Goal: Entertainment & Leisure: Consume media (video, audio)

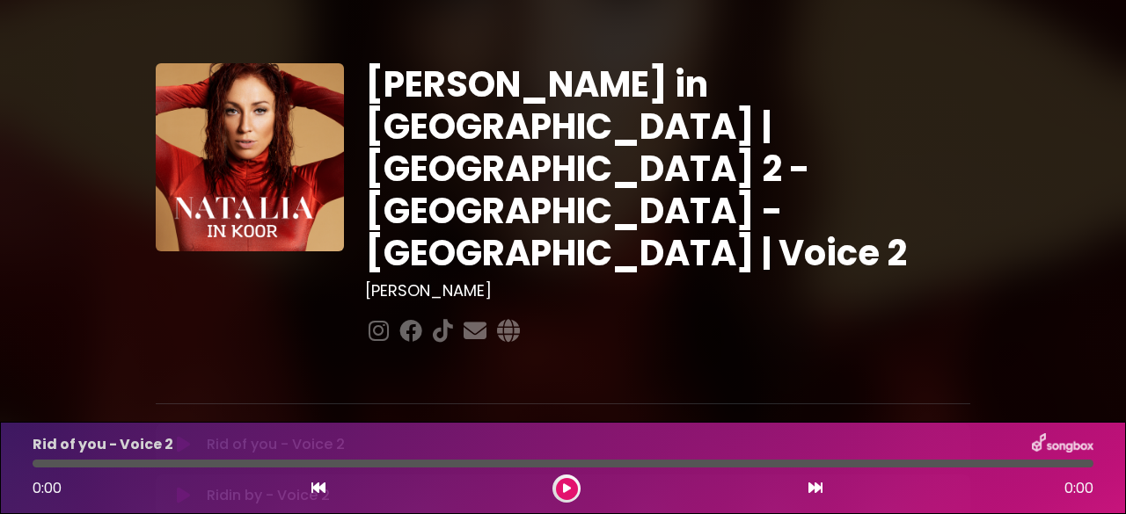
drag, startPoint x: 0, startPoint y: 0, endPoint x: 181, endPoint y: 348, distance: 392.5
click at [181, 436] on icon at bounding box center [183, 445] width 13 height 18
click at [570, 488] on button at bounding box center [567, 489] width 22 height 22
click at [563, 488] on icon at bounding box center [567, 489] width 8 height 11
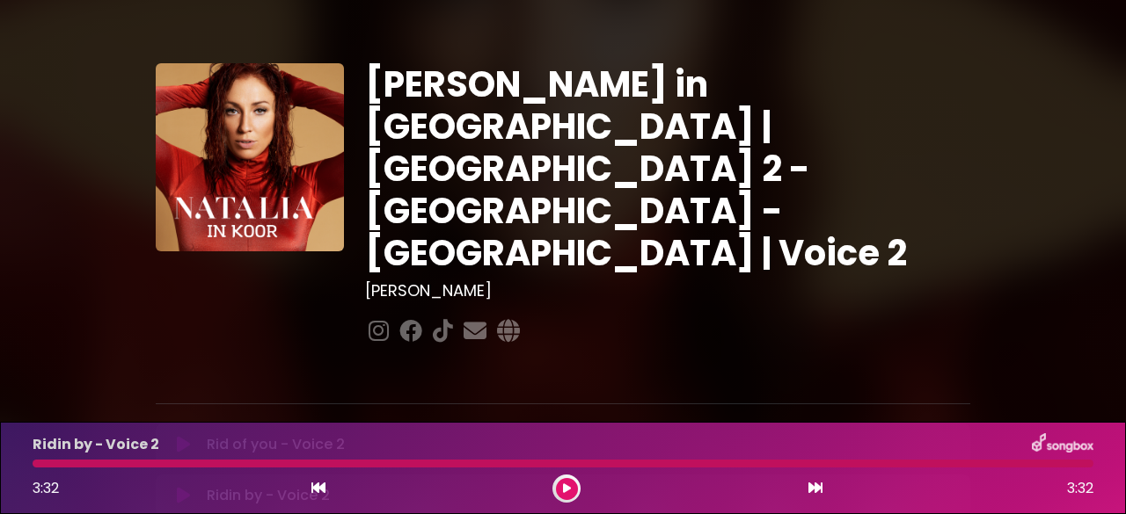
click at [570, 490] on button at bounding box center [567, 489] width 22 height 22
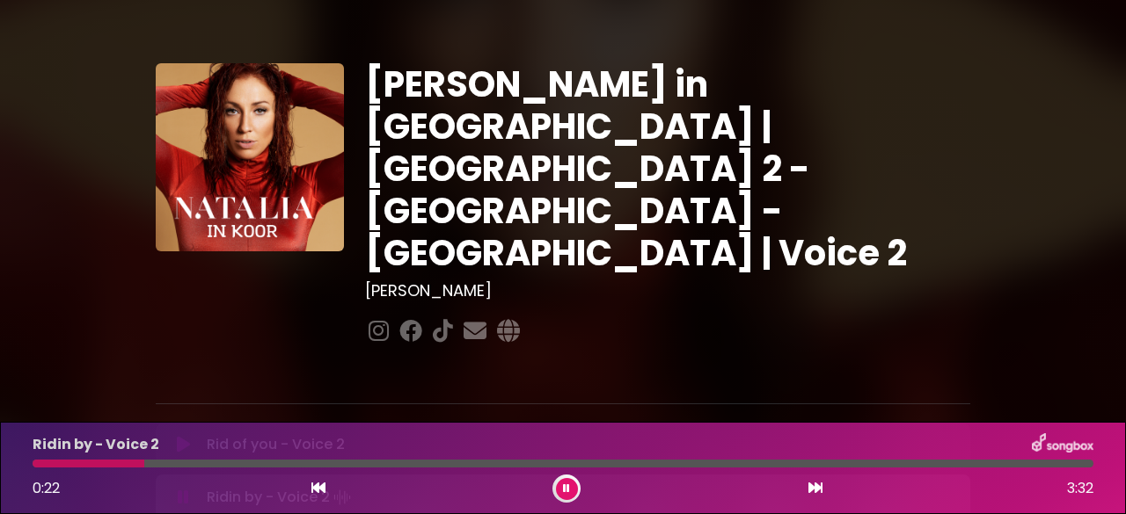
click at [570, 490] on button at bounding box center [567, 489] width 22 height 22
click at [177, 487] on icon at bounding box center [183, 496] width 13 height 18
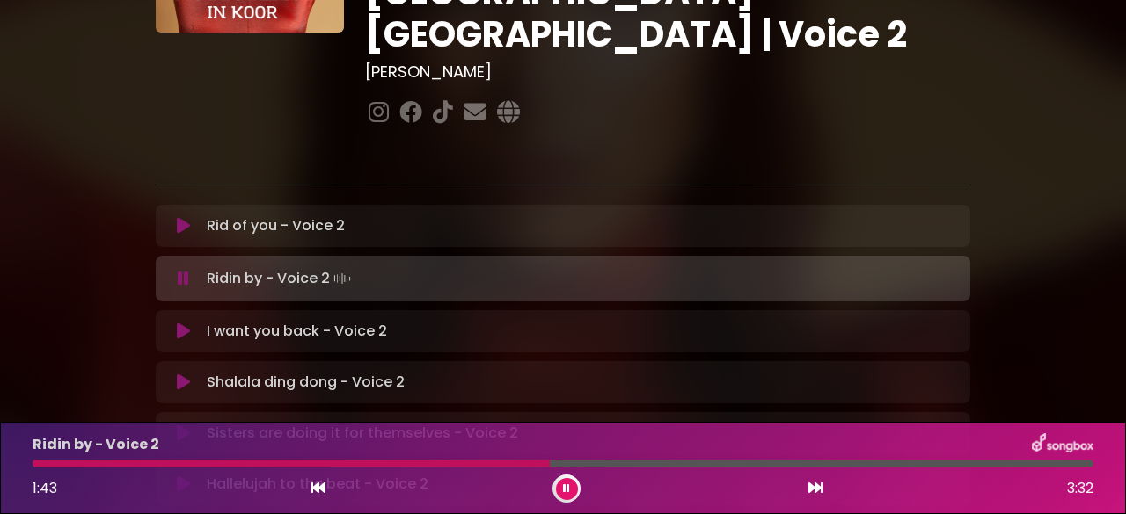
scroll to position [220, 0]
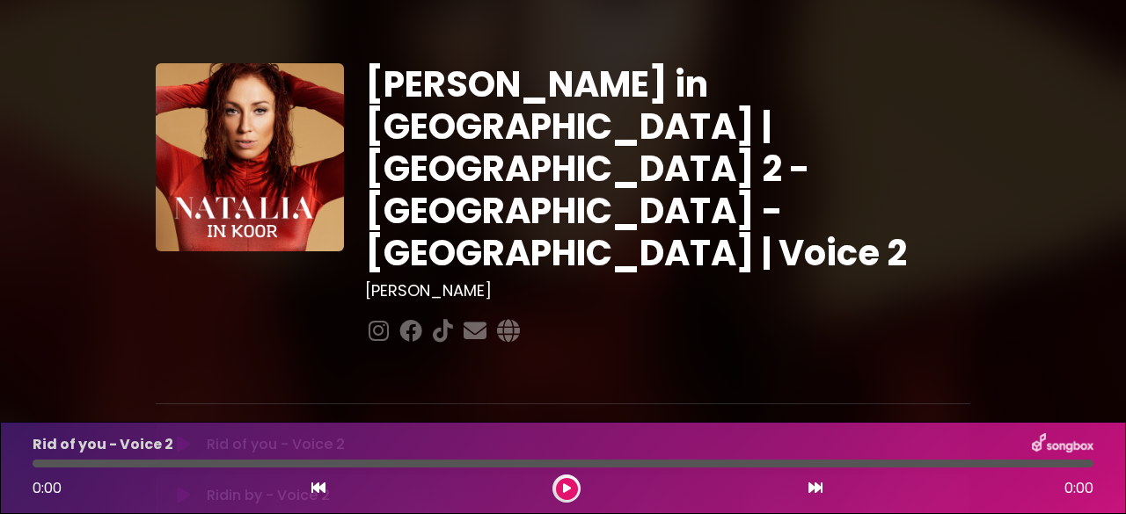
click at [183, 487] on icon at bounding box center [183, 496] width 13 height 18
click at [567, 490] on icon at bounding box center [567, 489] width 8 height 11
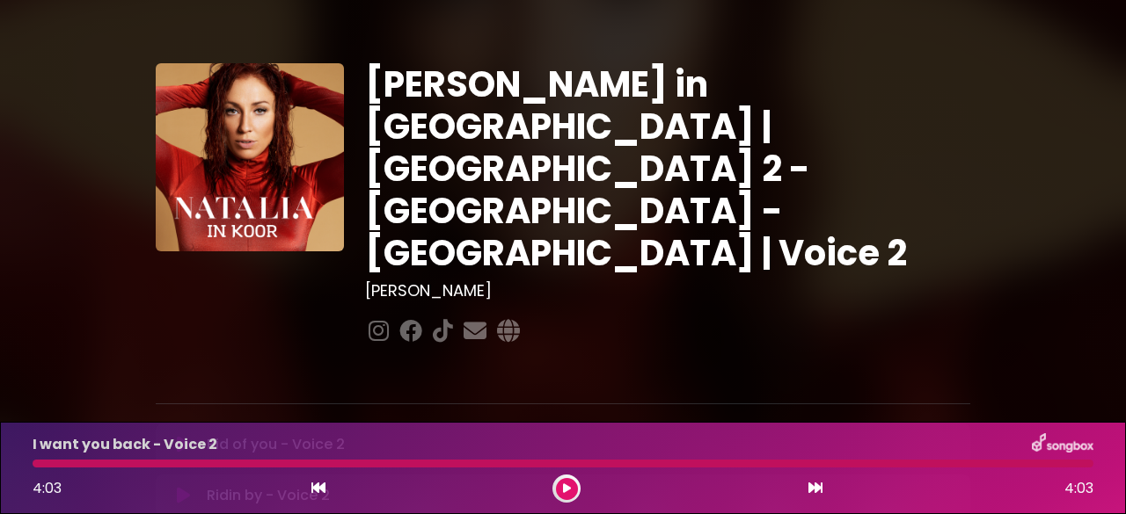
click at [565, 487] on icon at bounding box center [567, 489] width 8 height 11
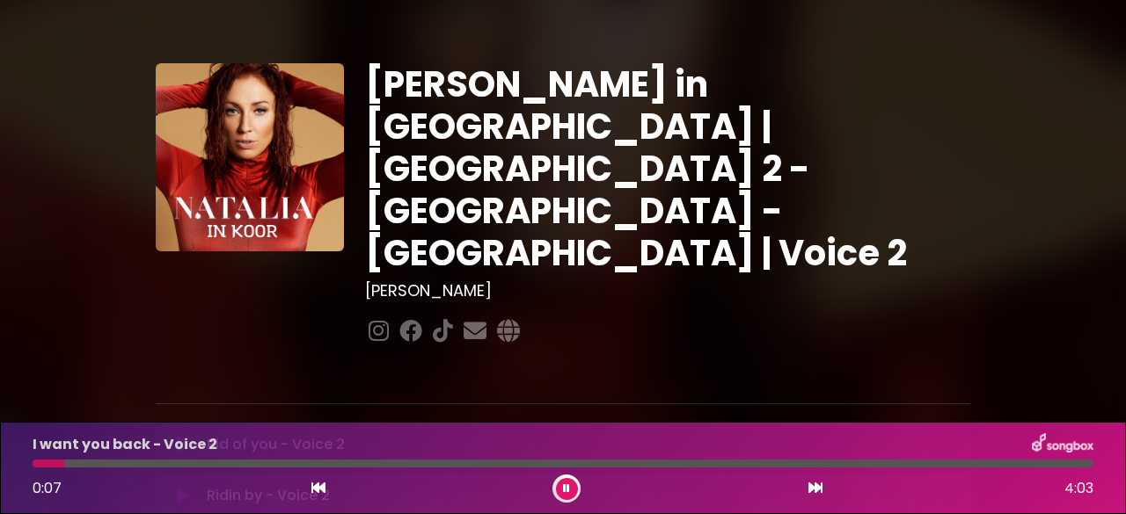
click at [571, 490] on button at bounding box center [567, 489] width 22 height 22
click at [37, 467] on div at bounding box center [54, 464] width 42 height 8
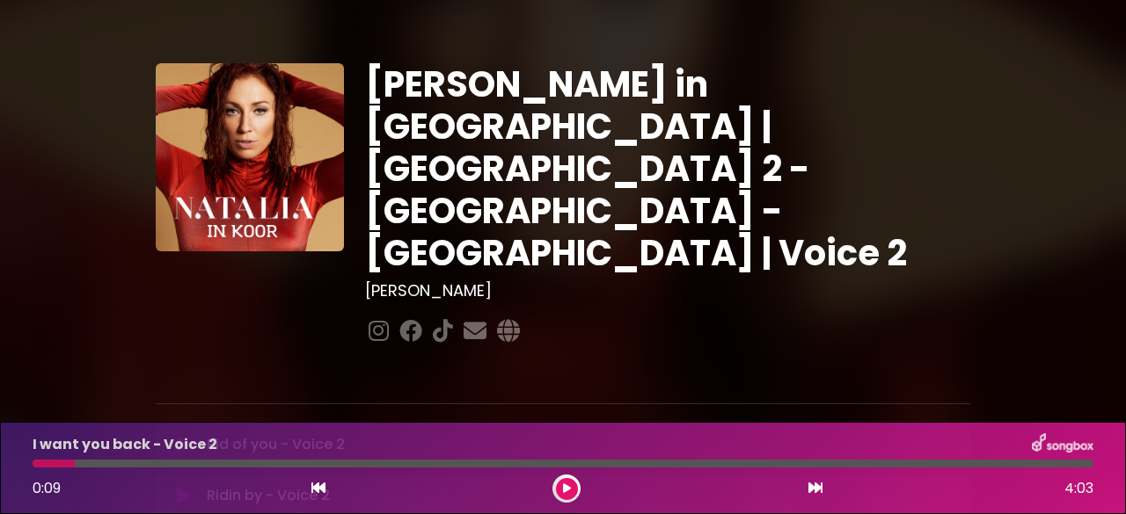
click at [322, 485] on icon at bounding box center [318, 488] width 14 height 14
click at [816, 488] on icon at bounding box center [815, 488] width 14 height 14
click at [566, 491] on icon at bounding box center [567, 489] width 8 height 11
click at [329, 485] on p "Ridin by - Voice 2 Loading Track..." at bounding box center [268, 495] width 123 height 21
click at [324, 486] on button at bounding box center [318, 489] width 16 height 23
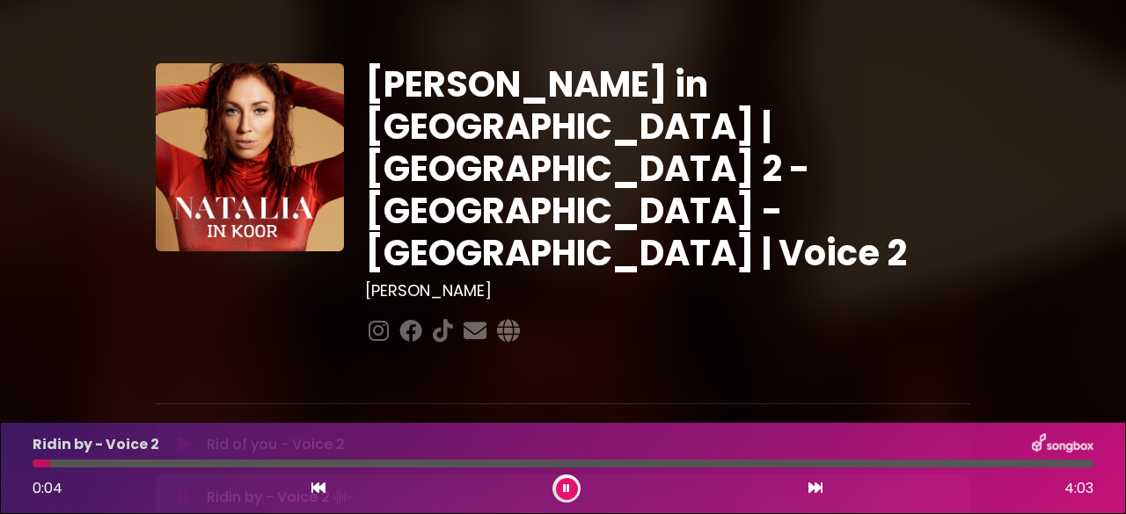
click at [565, 486] on icon at bounding box center [566, 489] width 7 height 11
click at [820, 488] on icon at bounding box center [815, 488] width 14 height 14
click at [47, 464] on div at bounding box center [42, 464] width 18 height 8
click at [35, 464] on div at bounding box center [42, 464] width 18 height 8
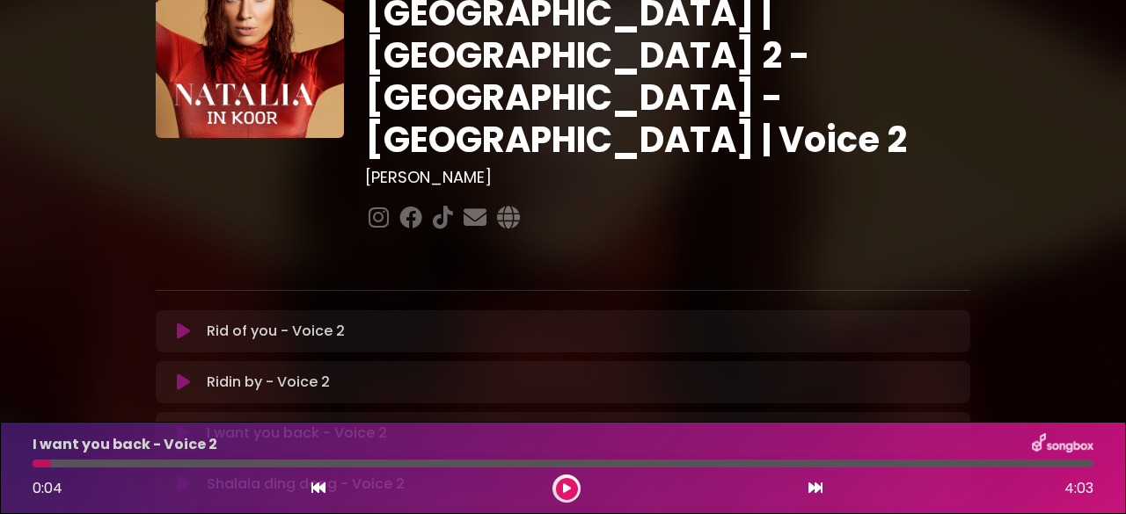
scroll to position [114, 0]
click at [179, 424] on icon at bounding box center [183, 433] width 13 height 18
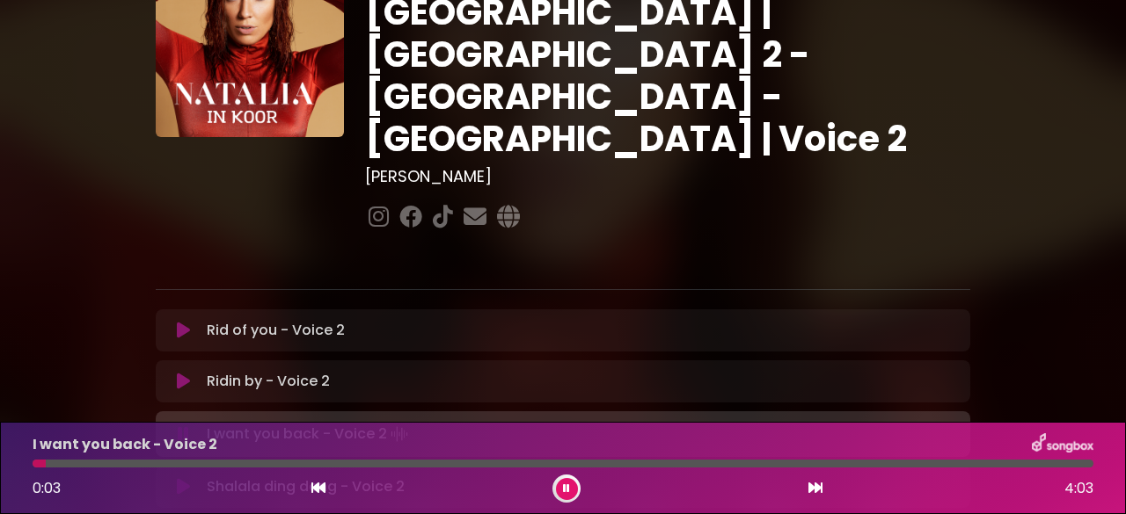
click at [571, 488] on button at bounding box center [567, 489] width 22 height 22
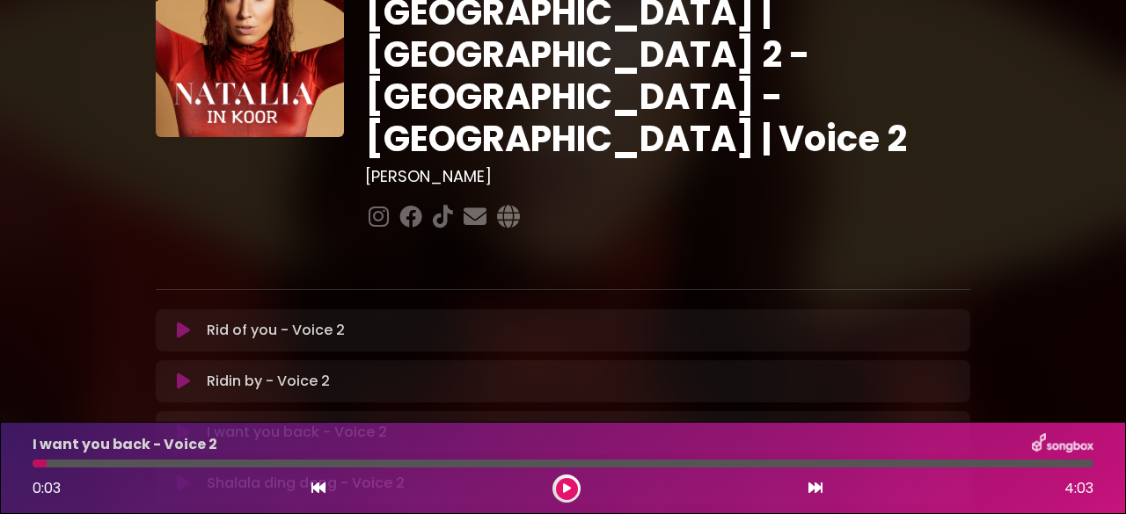
click at [571, 488] on button at bounding box center [567, 489] width 22 height 22
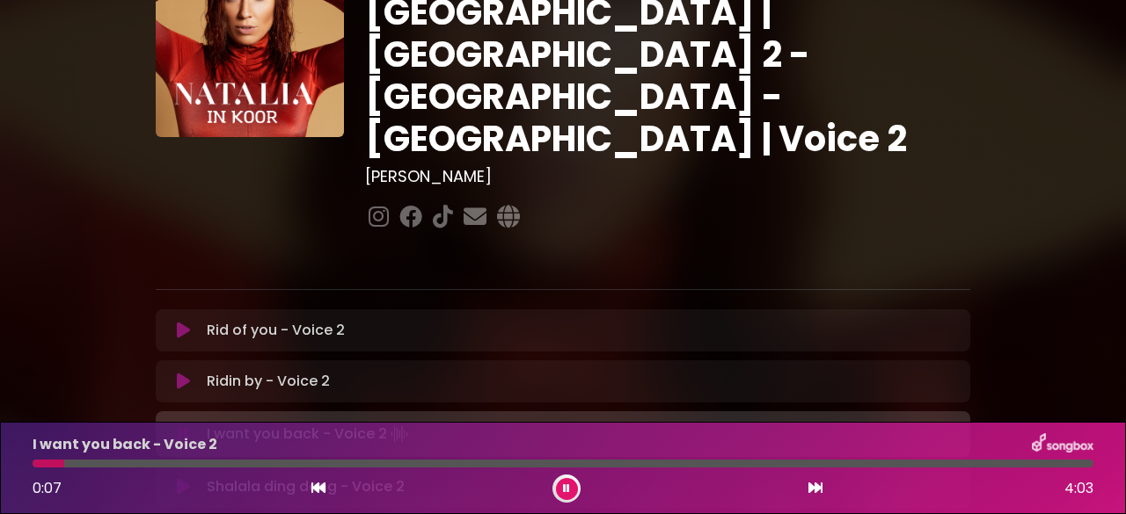
click at [571, 488] on button at bounding box center [567, 489] width 22 height 22
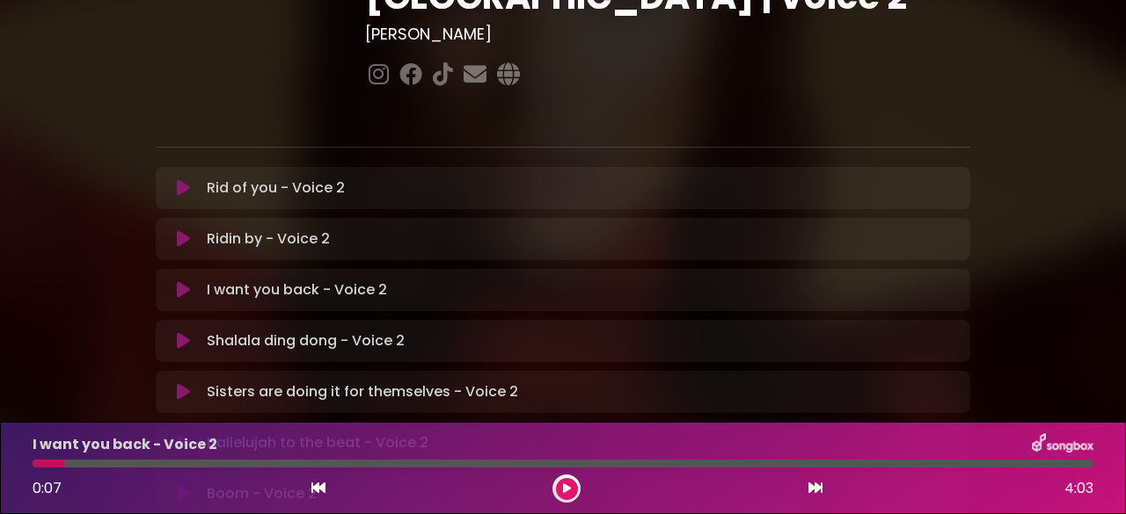
scroll to position [258, 0]
click at [186, 281] on icon at bounding box center [183, 290] width 13 height 18
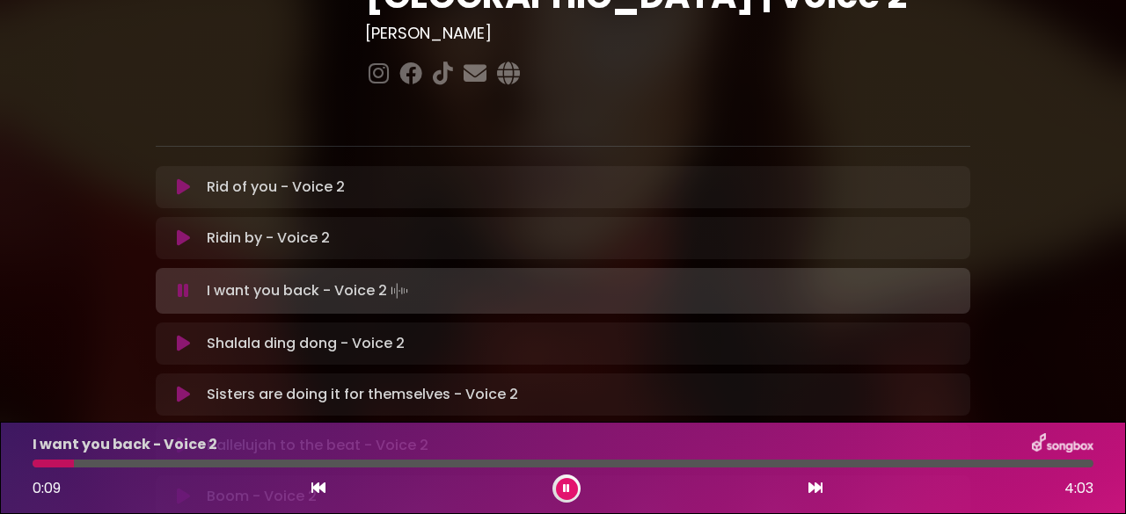
click at [560, 488] on button at bounding box center [567, 489] width 22 height 22
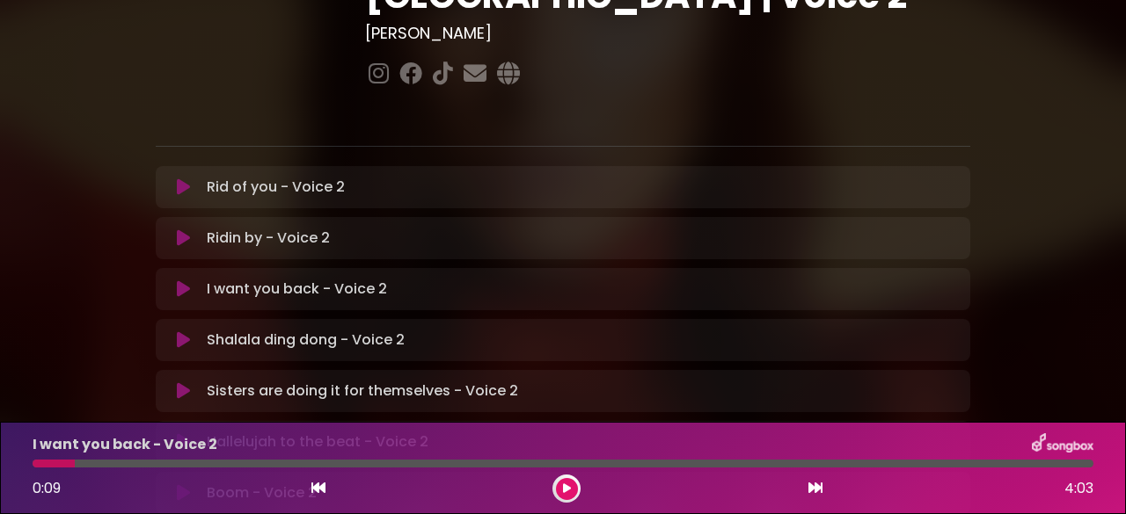
click at [560, 488] on button at bounding box center [567, 489] width 22 height 22
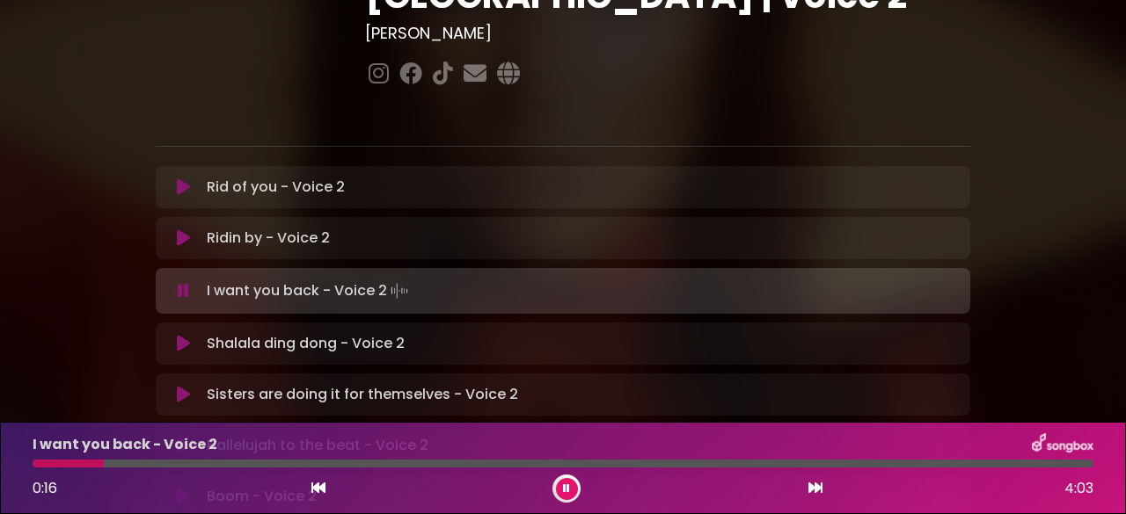
click at [565, 492] on icon at bounding box center [566, 489] width 7 height 11
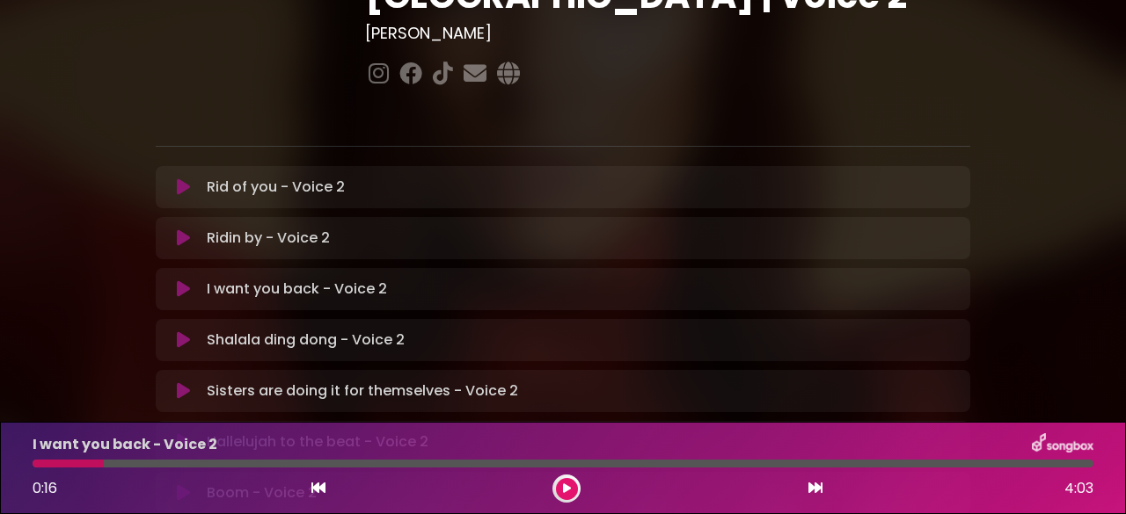
click at [565, 492] on icon at bounding box center [567, 489] width 8 height 11
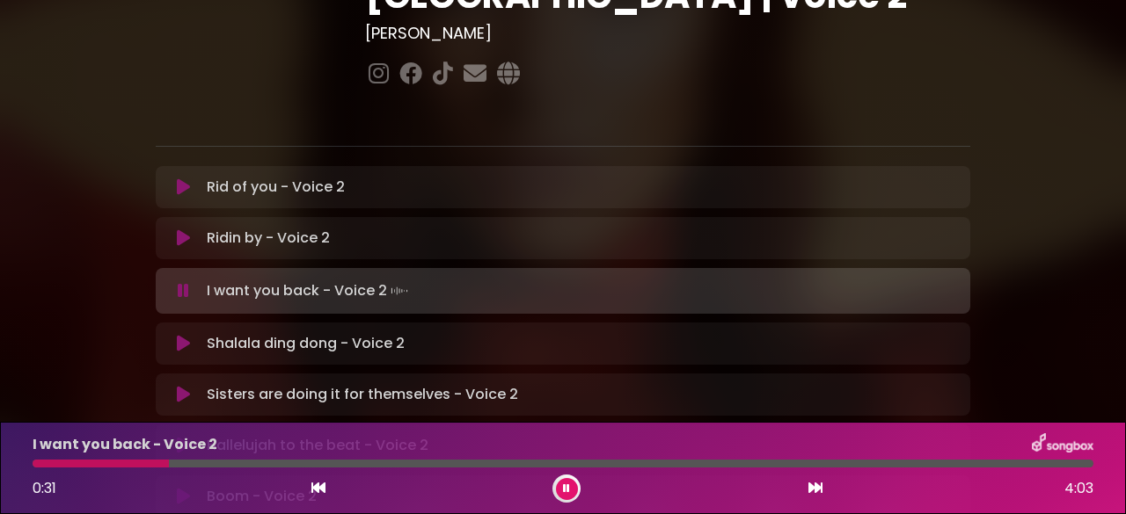
click at [561, 490] on button at bounding box center [567, 489] width 22 height 22
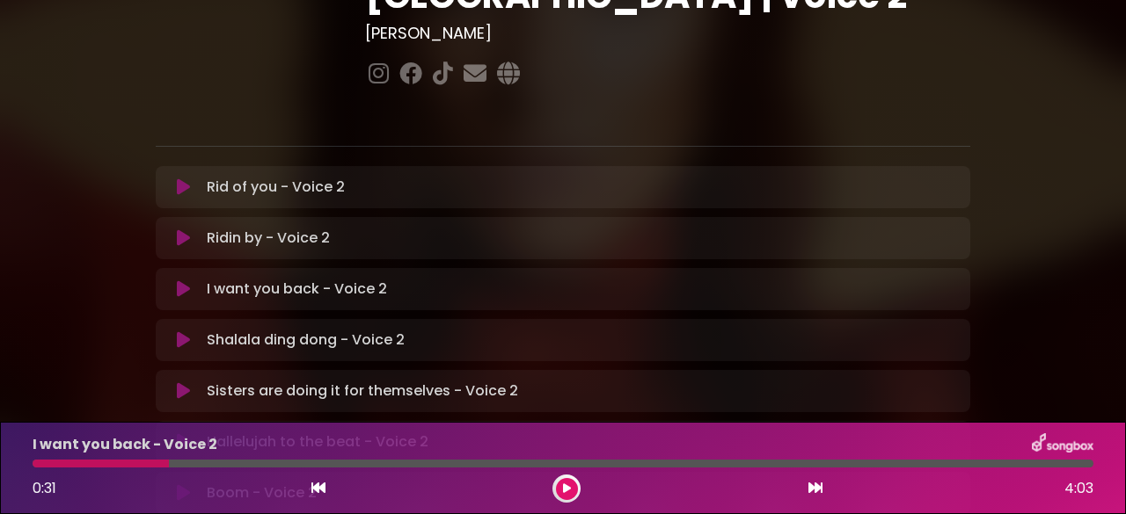
click at [165, 466] on div at bounding box center [101, 464] width 136 height 8
click at [166, 461] on div at bounding box center [101, 464] width 136 height 8
click at [37, 464] on div at bounding box center [101, 464] width 136 height 8
click at [563, 489] on icon at bounding box center [567, 489] width 8 height 11
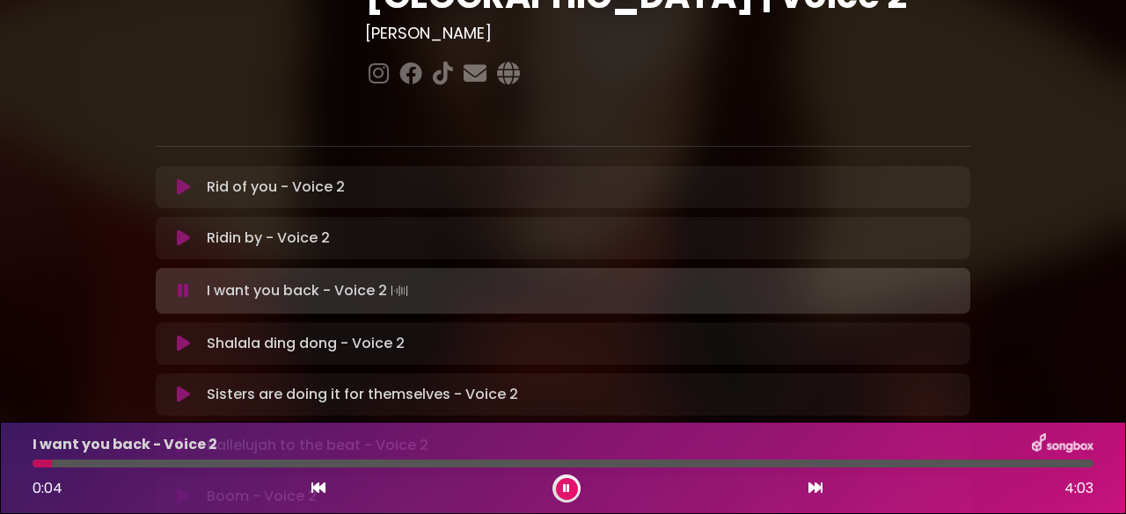
click at [50, 463] on div at bounding box center [42, 464] width 19 height 8
click at [185, 282] on icon at bounding box center [183, 291] width 11 height 18
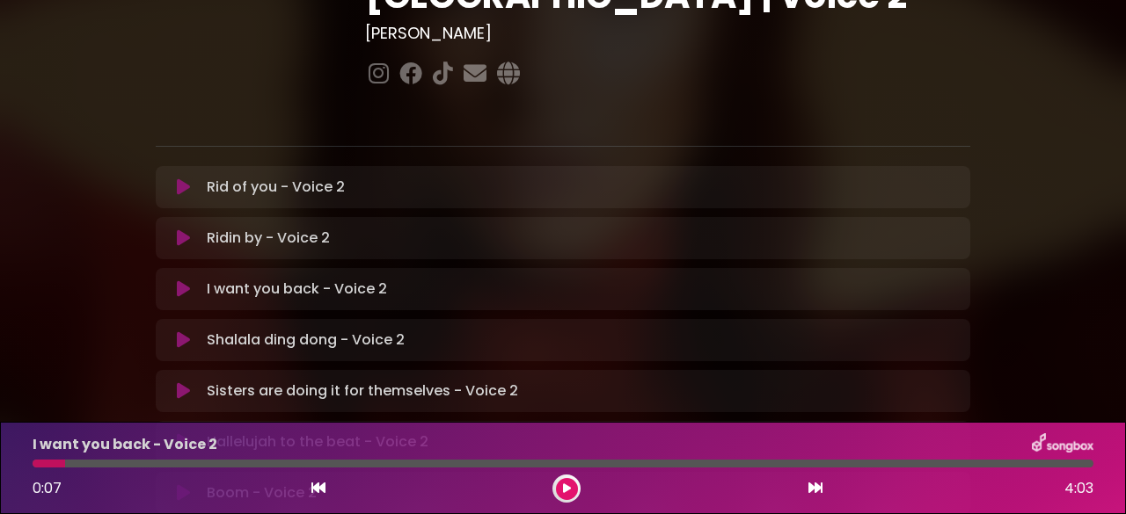
click at [183, 332] on icon at bounding box center [183, 341] width 13 height 18
click at [566, 486] on icon at bounding box center [567, 489] width 8 height 11
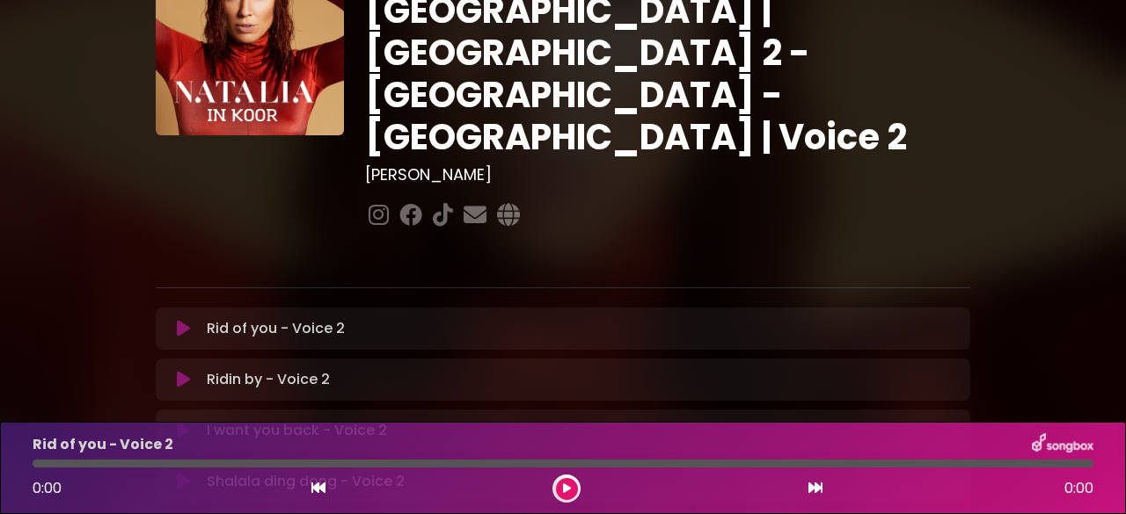
scroll to position [155, 0]
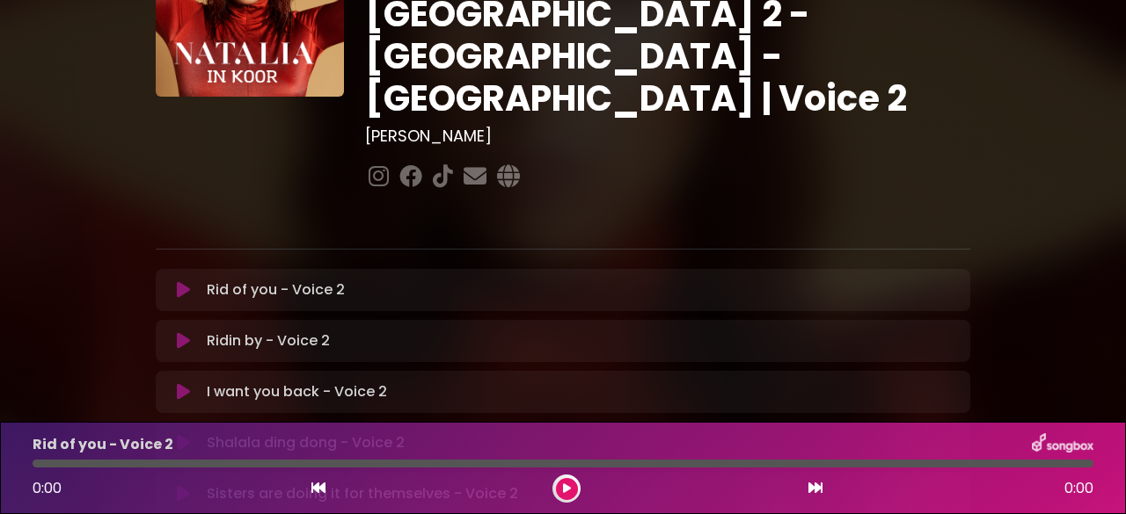
click at [181, 383] on icon at bounding box center [183, 392] width 13 height 18
click at [563, 489] on icon at bounding box center [567, 489] width 8 height 11
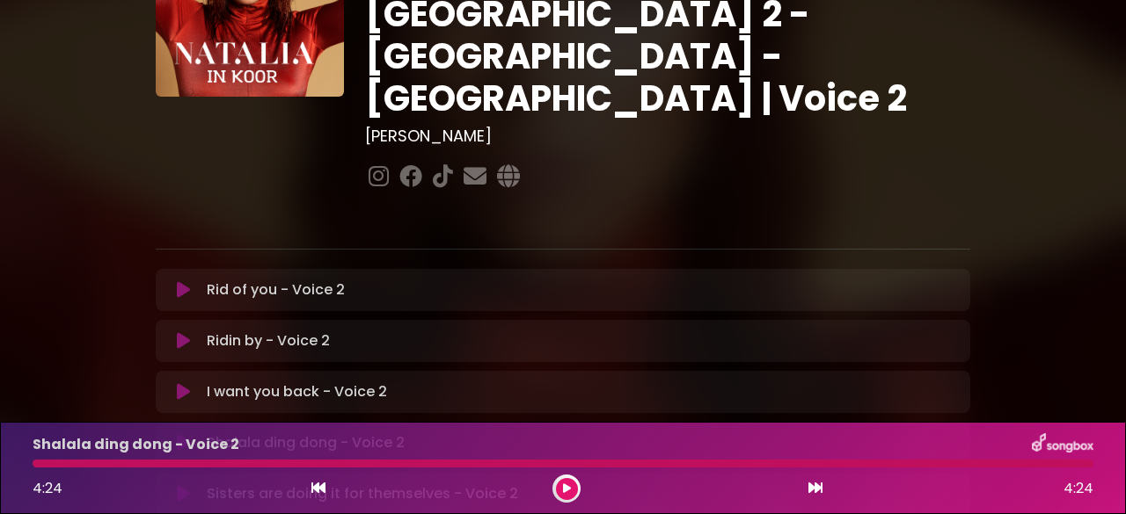
click at [564, 492] on icon at bounding box center [567, 489] width 8 height 11
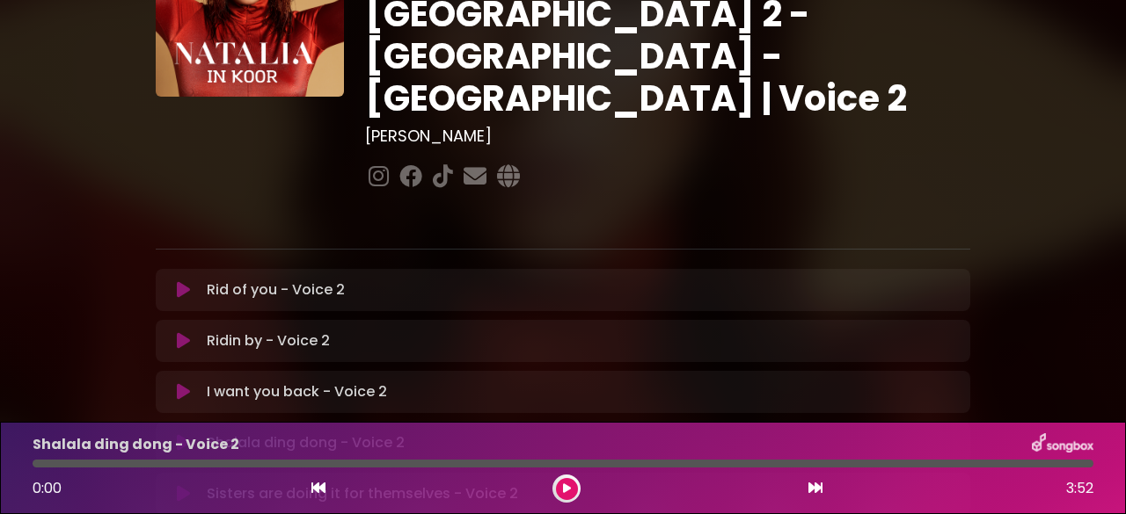
click at [563, 486] on icon at bounding box center [567, 489] width 8 height 11
click at [565, 491] on icon at bounding box center [566, 489] width 7 height 11
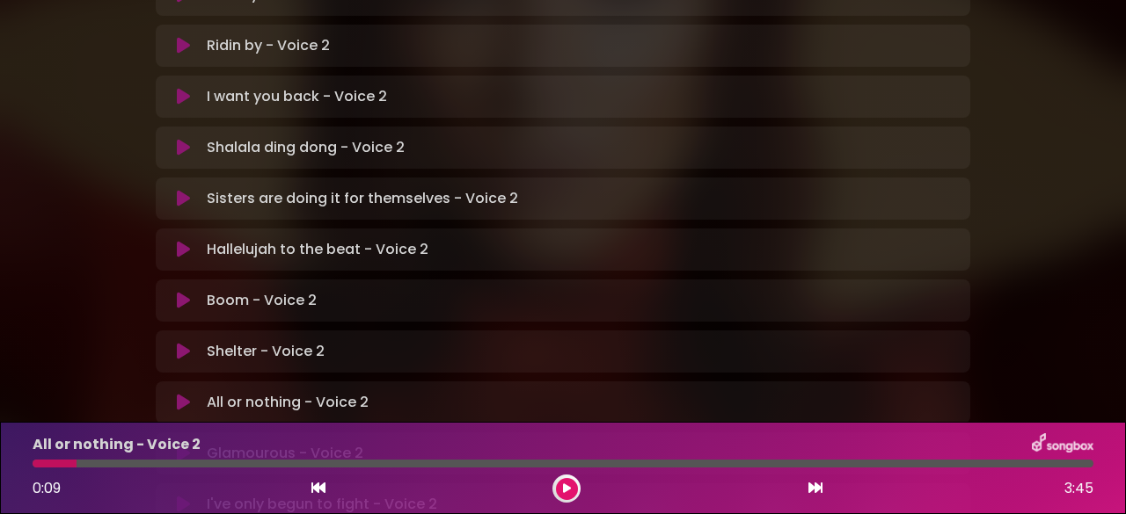
scroll to position [452, 0]
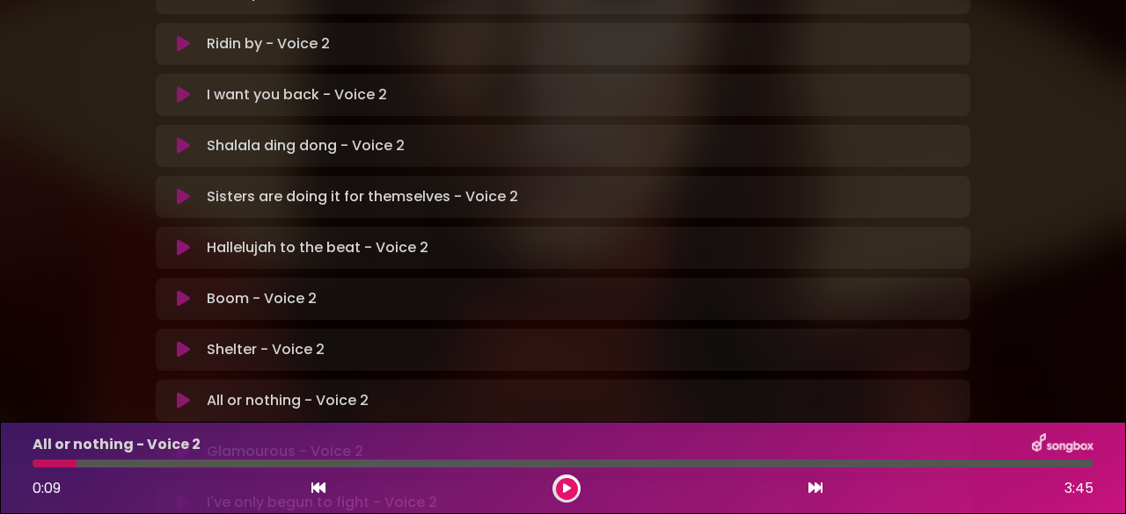
click at [181, 443] on icon at bounding box center [183, 452] width 13 height 18
click at [42, 462] on div at bounding box center [55, 464] width 44 height 8
click at [567, 488] on icon at bounding box center [566, 489] width 7 height 11
